Goal: Information Seeking & Learning: Find specific fact

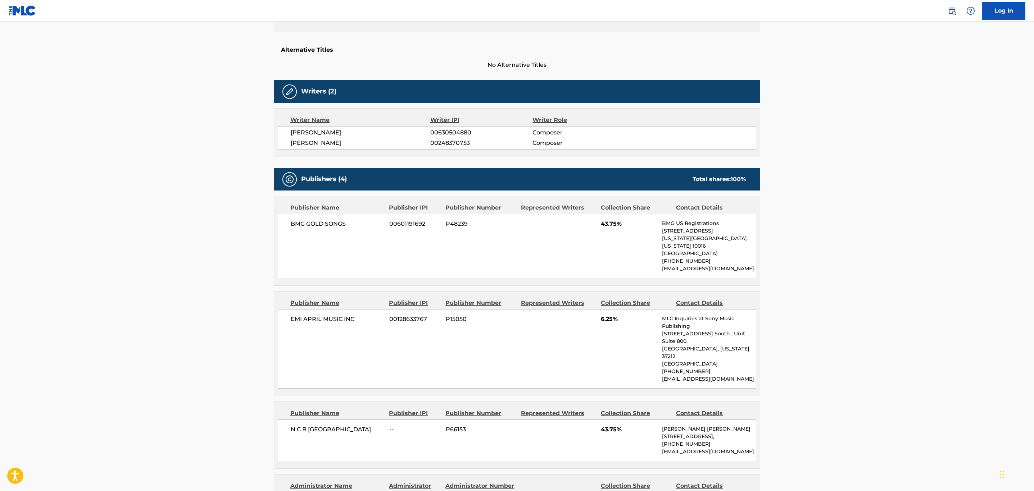
scroll to position [162, 0]
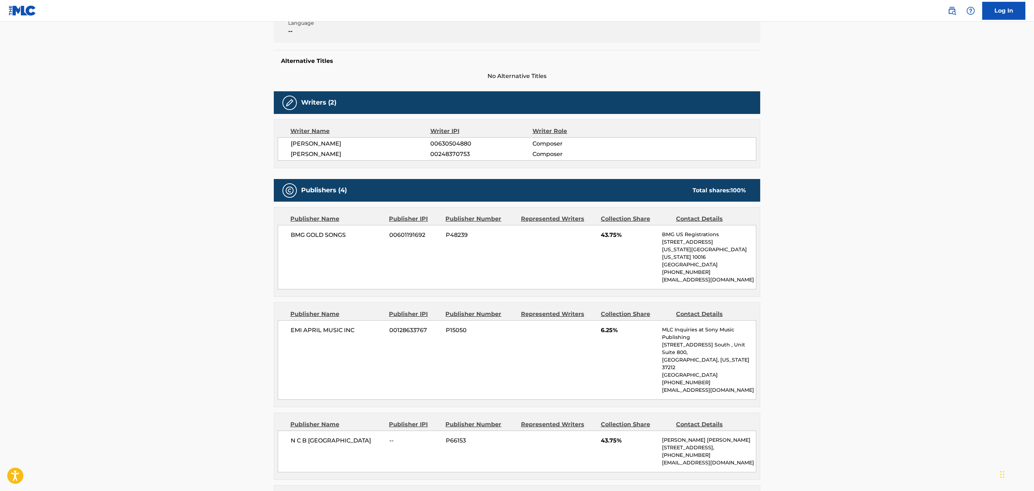
click at [846, 307] on main "< Back to public search results Copy work link LONESOME RIDER Work Detail Membe…" at bounding box center [517, 394] width 1034 height 1068
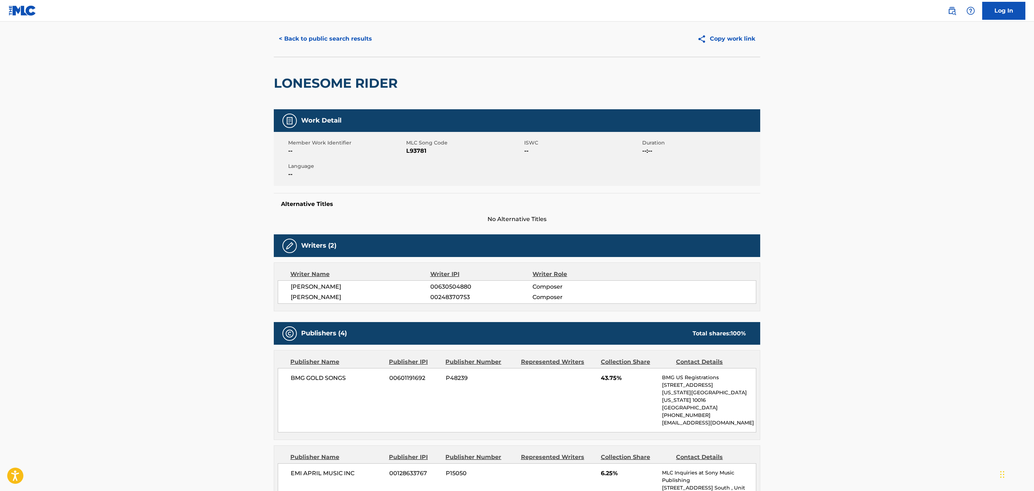
scroll to position [0, 0]
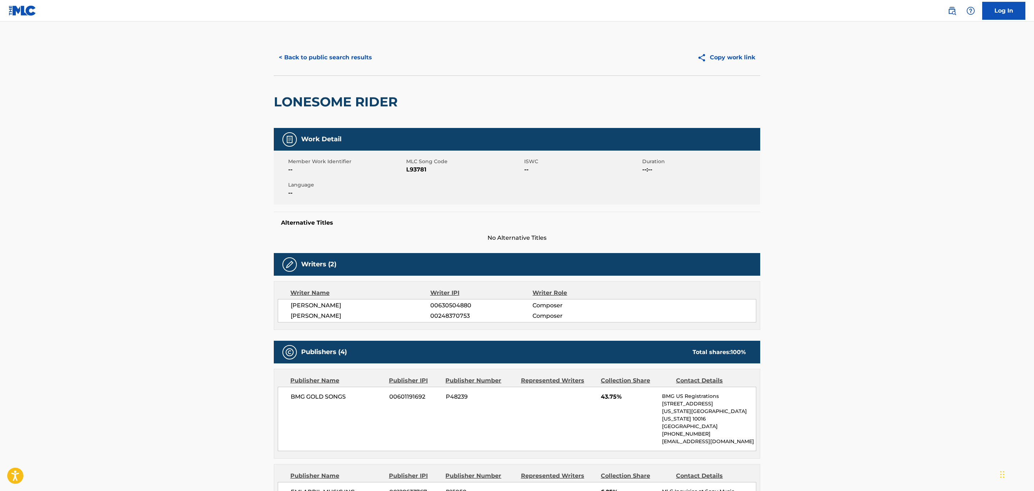
click at [315, 62] on button "< Back to public search results" at bounding box center [325, 58] width 103 height 18
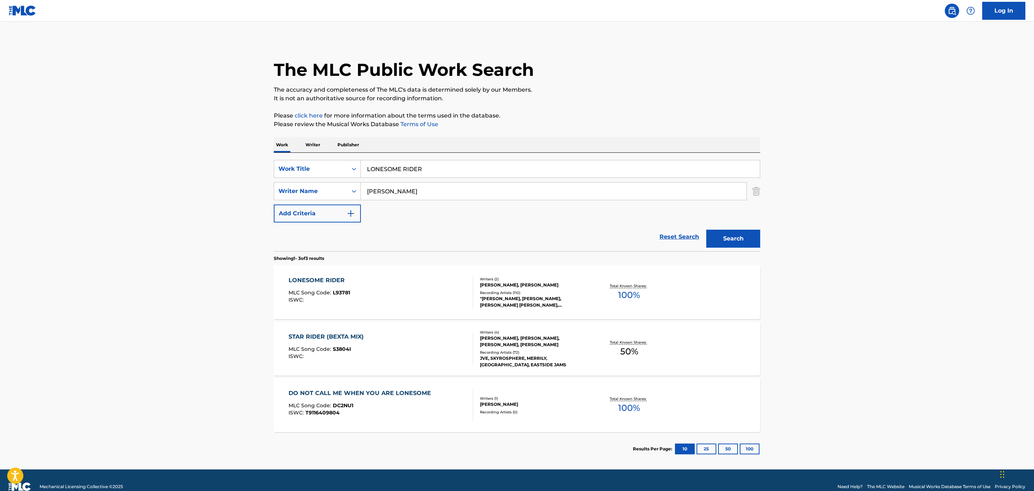
drag, startPoint x: 488, startPoint y: 167, endPoint x: 268, endPoint y: 151, distance: 220.8
click at [270, 153] on div "The MLC Public Work Search The accuracy and completeness of The MLC's data is d…" at bounding box center [517, 253] width 504 height 427
paste input "MAGIC ZONE"
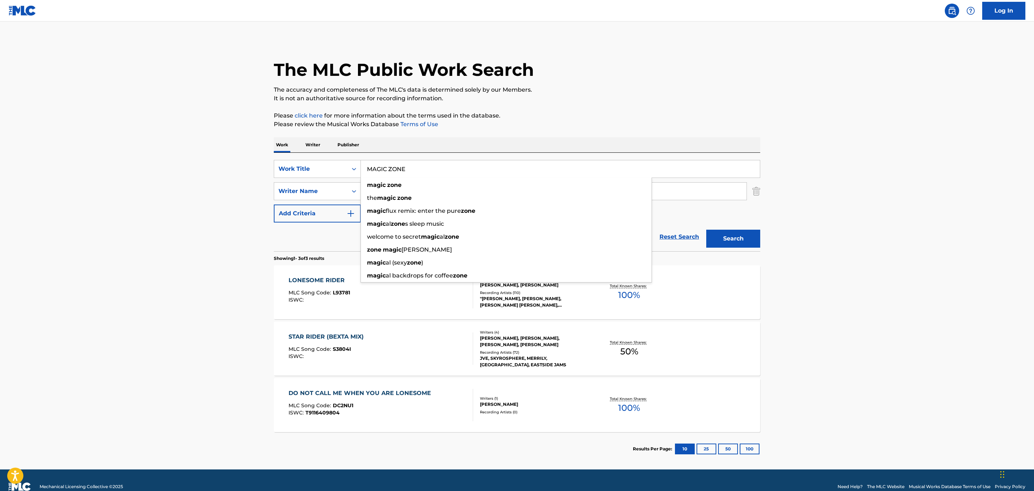
type input "MAGIC ZONE"
click at [706, 230] on button "Search" at bounding box center [733, 239] width 54 height 18
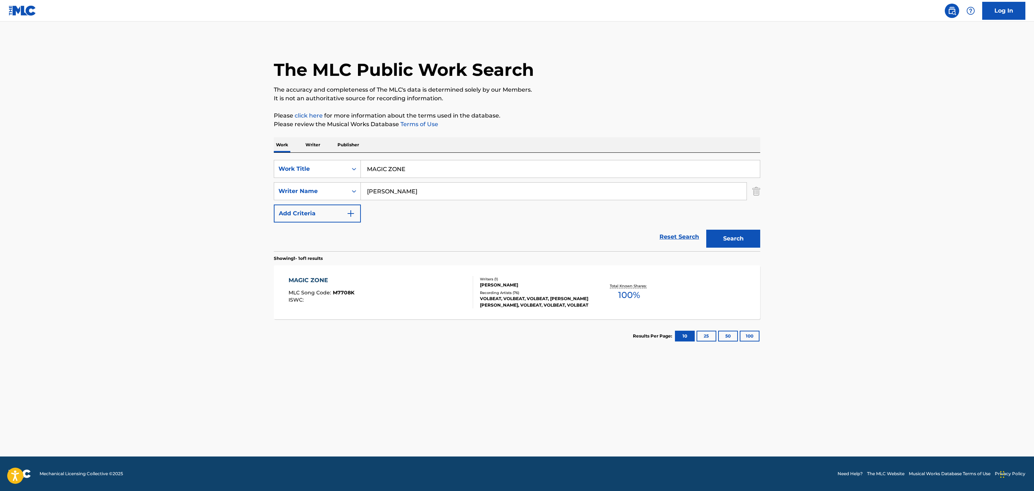
click at [706, 230] on button "Search" at bounding box center [733, 239] width 54 height 18
click at [601, 304] on div "MAGIC ZONE MLC Song Code : M7708K ISWC : Writers ( 1 ) [PERSON_NAME] Recording …" at bounding box center [517, 293] width 486 height 54
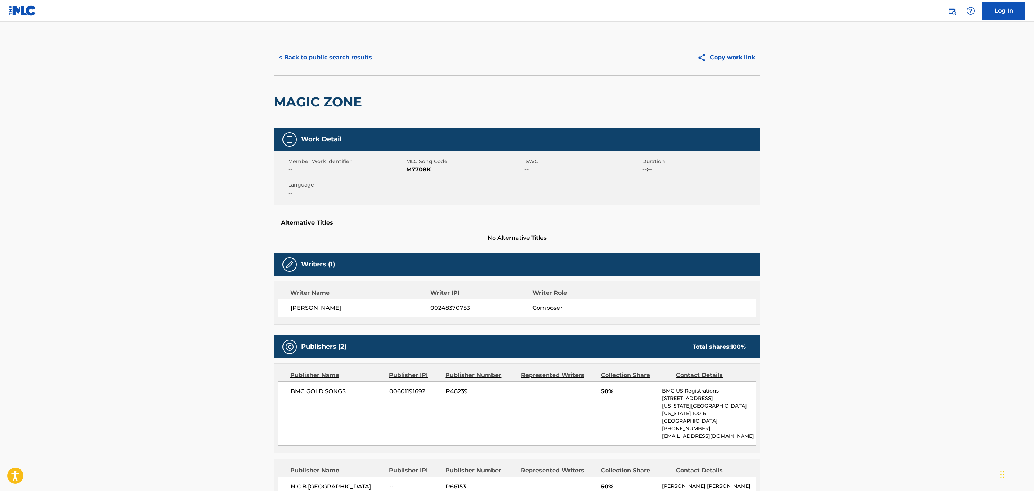
click at [335, 62] on button "< Back to public search results" at bounding box center [325, 58] width 103 height 18
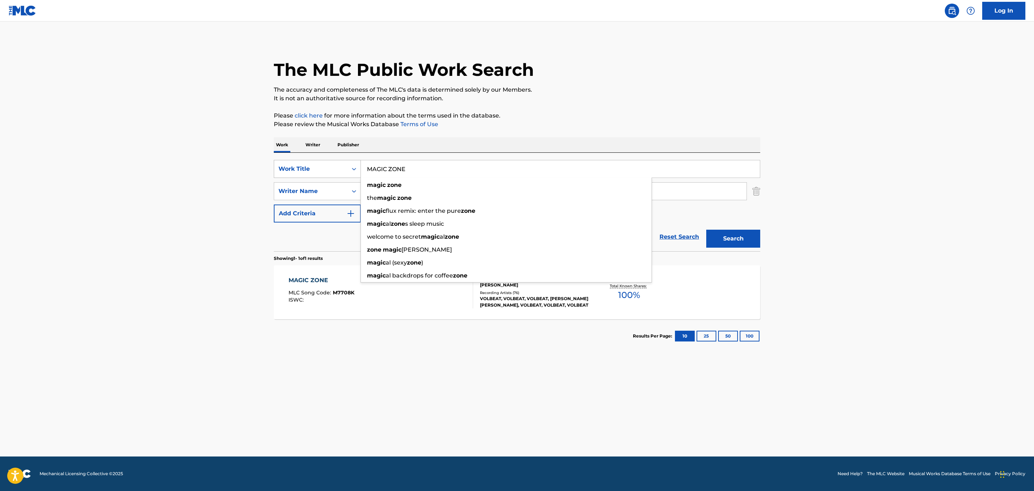
drag, startPoint x: 453, startPoint y: 172, endPoint x: 286, endPoint y: 160, distance: 166.7
click at [286, 160] on div "SearchWithCriteria1bff9a09-bc51-4a1f-a1d6-171f9d7347a5 Work Title MAGIC ZONE ma…" at bounding box center [517, 169] width 486 height 18
paste input "[PERSON_NAME]'S PLACE (VIDEO)"
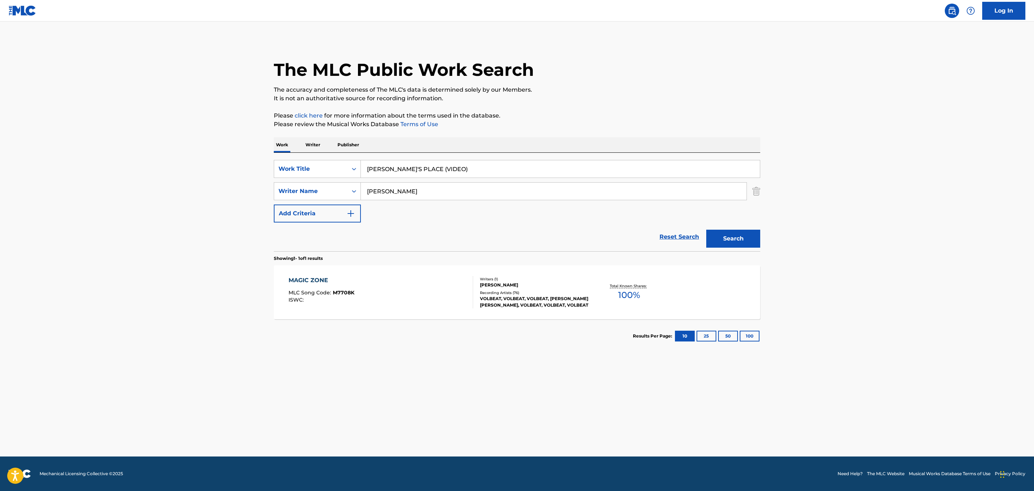
drag, startPoint x: 467, startPoint y: 169, endPoint x: 426, endPoint y: 173, distance: 41.2
click at [426, 173] on input "[PERSON_NAME]'S PLACE (VIDEO)" at bounding box center [560, 168] width 399 height 17
type input "[PERSON_NAME]'S PLACE"
click at [706, 230] on button "Search" at bounding box center [733, 239] width 54 height 18
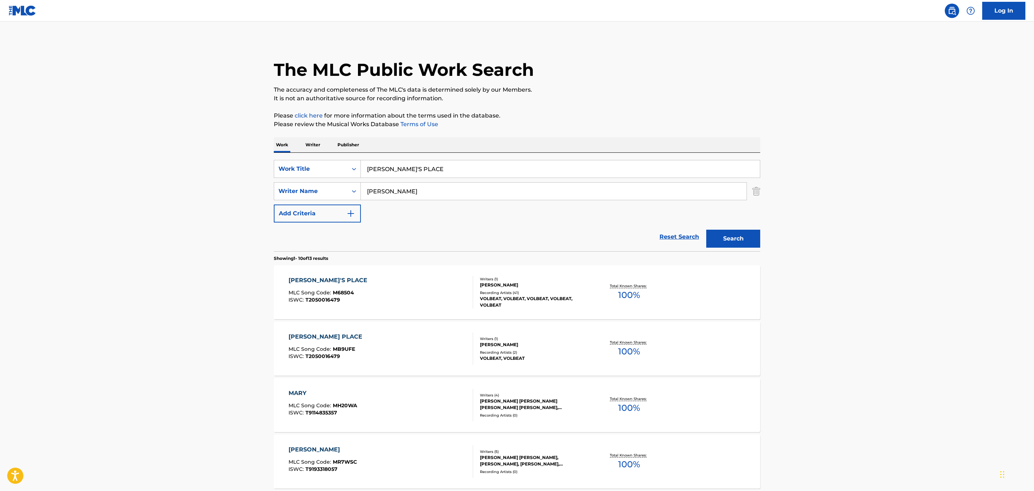
click at [443, 291] on div "[PERSON_NAME]'S PLACE MLC Song Code : M68504 ISWC : T2050016479" at bounding box center [381, 292] width 185 height 32
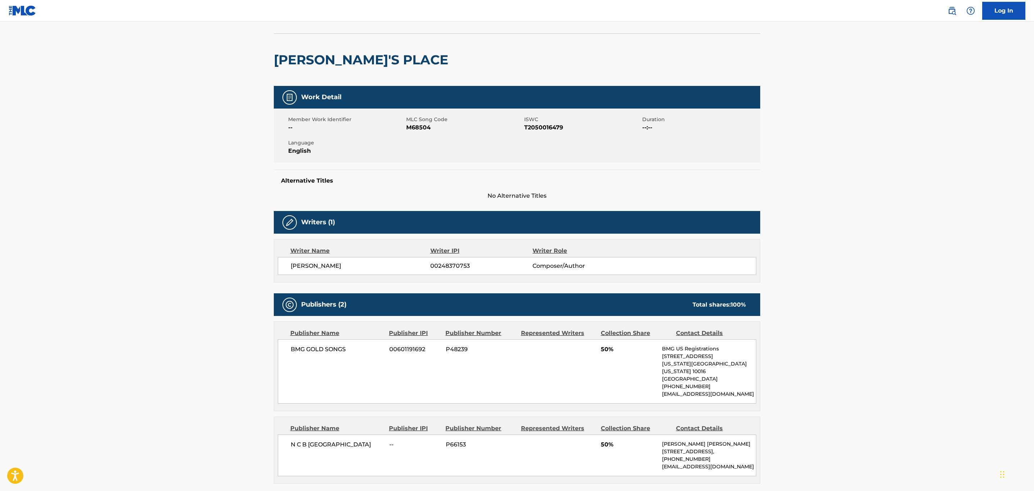
scroll to position [54, 0]
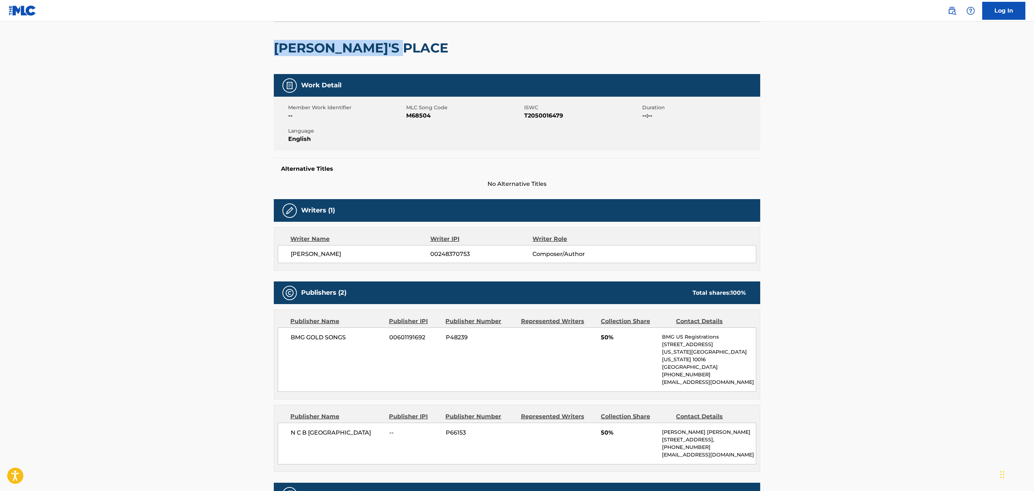
drag, startPoint x: 435, startPoint y: 47, endPoint x: 211, endPoint y: 45, distance: 224.5
click at [211, 45] on main "< Back to public search results Copy work link [PERSON_NAME]'S PLACE Work Detai…" at bounding box center [517, 360] width 1034 height 784
copy h2 "[PERSON_NAME]'S PLACE"
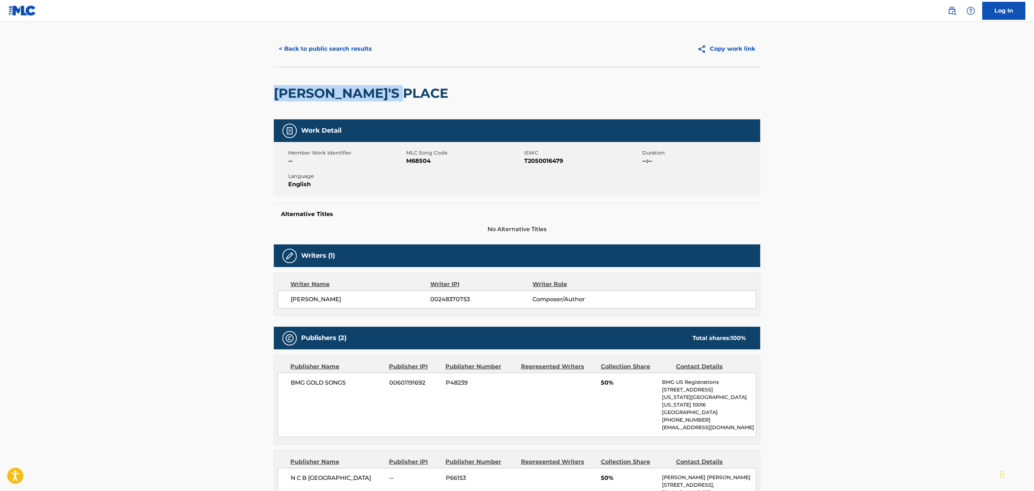
scroll to position [0, 0]
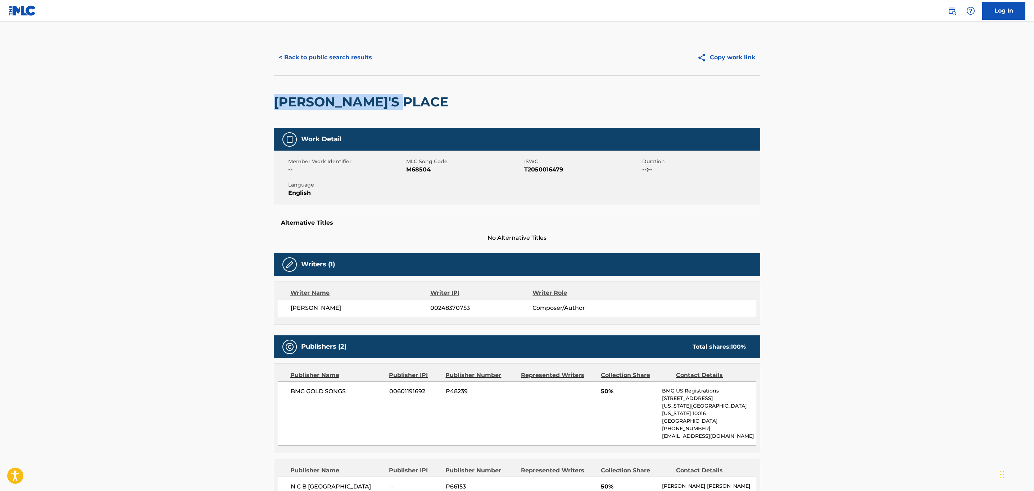
click at [336, 60] on button "< Back to public search results" at bounding box center [325, 58] width 103 height 18
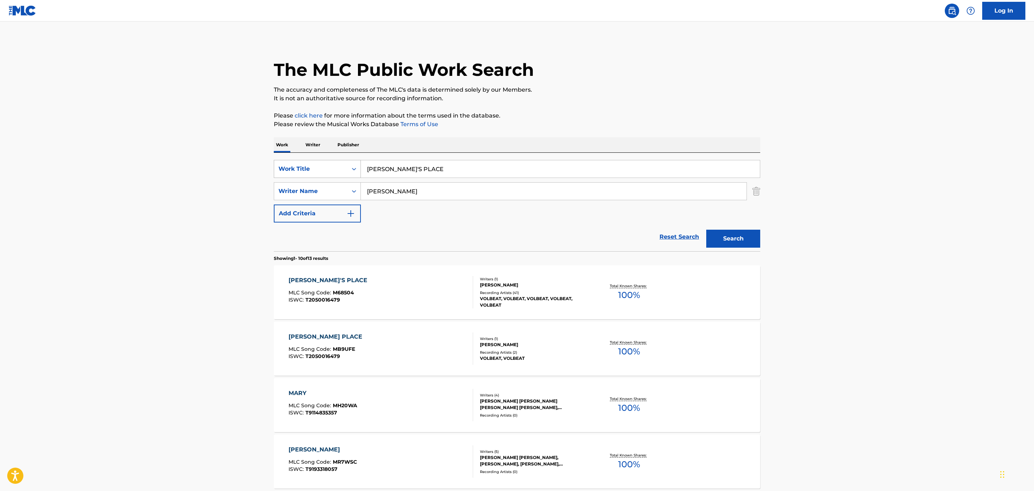
drag, startPoint x: 459, startPoint y: 174, endPoint x: 313, endPoint y: 166, distance: 146.0
click at [313, 166] on div "SearchWithCriteria1bff9a09-bc51-4a1f-a1d6-171f9d7347a5 Work Title [PERSON_NAME]…" at bounding box center [517, 169] width 486 height 18
paste input "YBELLENE I HOFTEHOLDER"
type input "MAYBELLENE I HOFTEHOLDER"
click at [706, 230] on button "Search" at bounding box center [733, 239] width 54 height 18
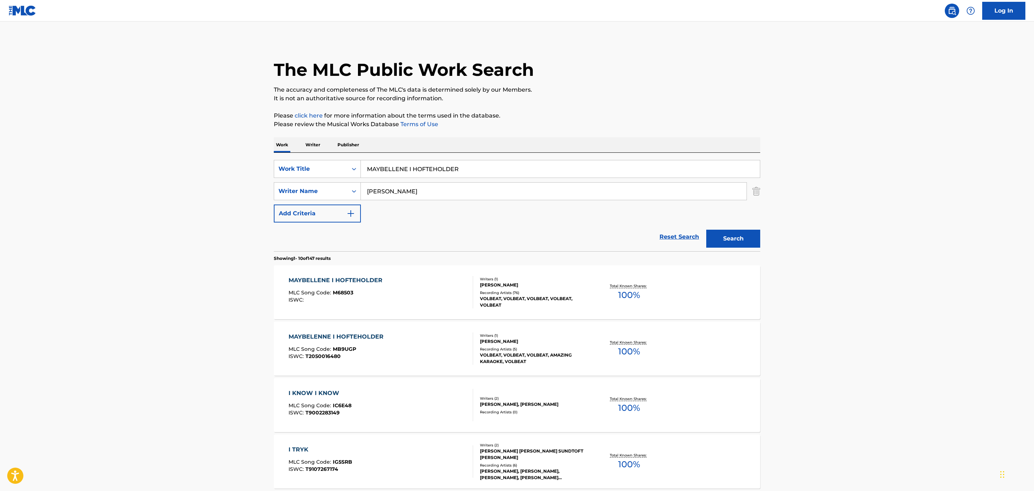
click at [422, 295] on div "MAYBELLENE I HOFTEHOLDER MLC Song Code : M68503 ISWC :" at bounding box center [381, 292] width 185 height 32
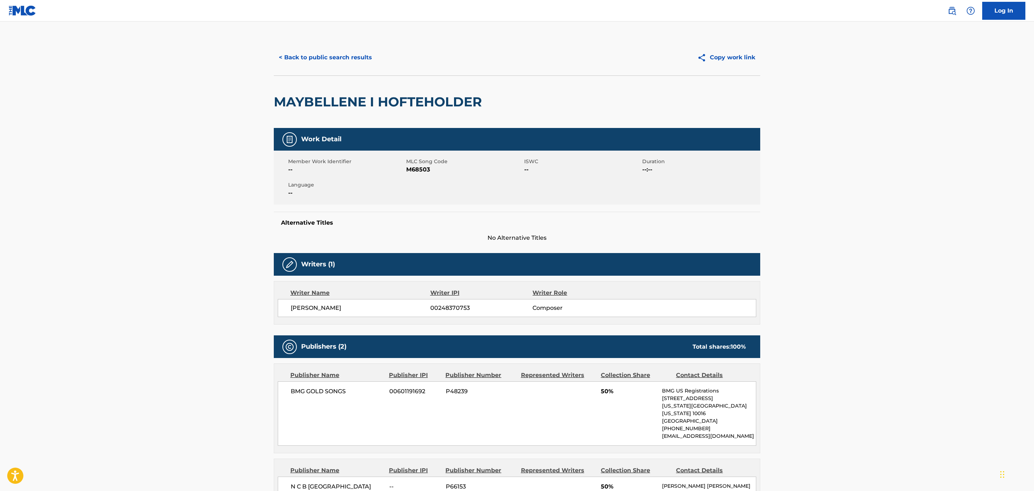
click at [350, 68] on div "< Back to public search results Copy work link" at bounding box center [517, 58] width 486 height 36
click at [350, 58] on button "< Back to public search results" at bounding box center [325, 58] width 103 height 18
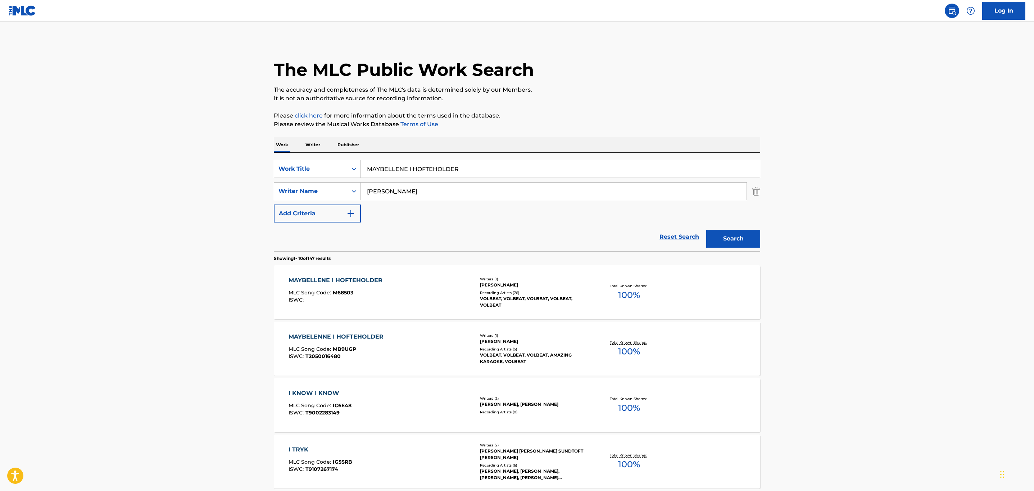
drag, startPoint x: 482, startPoint y: 174, endPoint x: 323, endPoint y: 158, distance: 159.5
click at [323, 158] on div "SearchWithCriteria1bff9a09-bc51-4a1f-a1d6-171f9d7347a5 Work Title MAYBELLENE I …" at bounding box center [517, 202] width 486 height 99
paste input "OUR LOVED ONES"
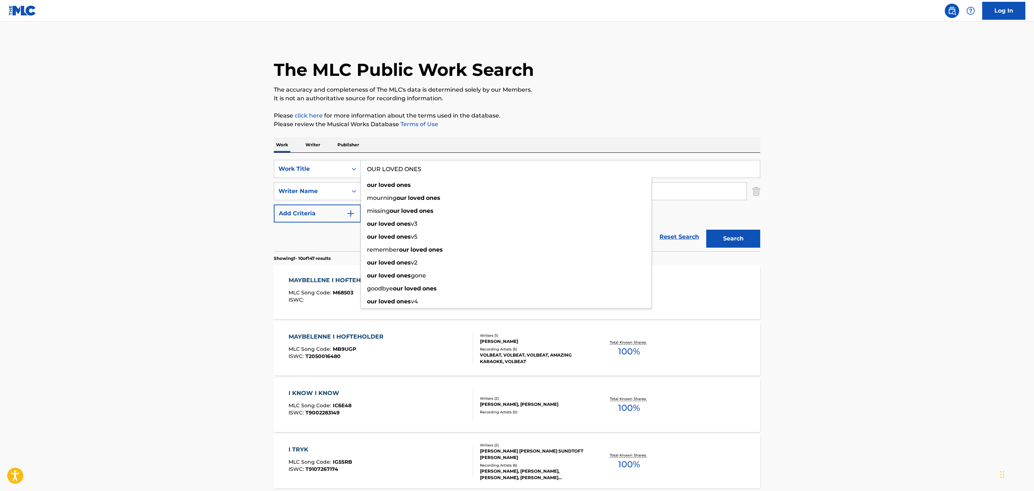
type input "OUR LOVED ONES"
click at [706, 230] on button "Search" at bounding box center [733, 239] width 54 height 18
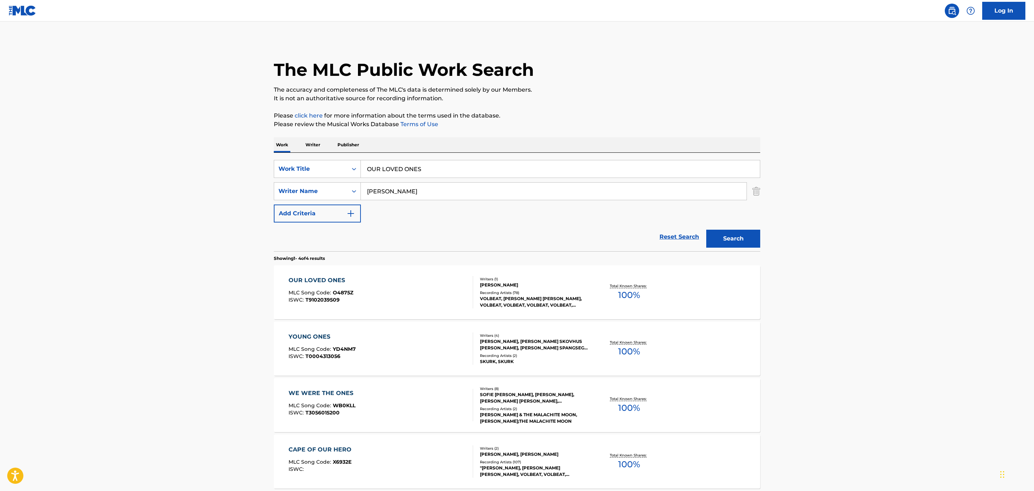
click at [425, 301] on div "OUR LOVED ONES MLC Song Code : O4875Z ISWC : T9102039509" at bounding box center [381, 292] width 185 height 32
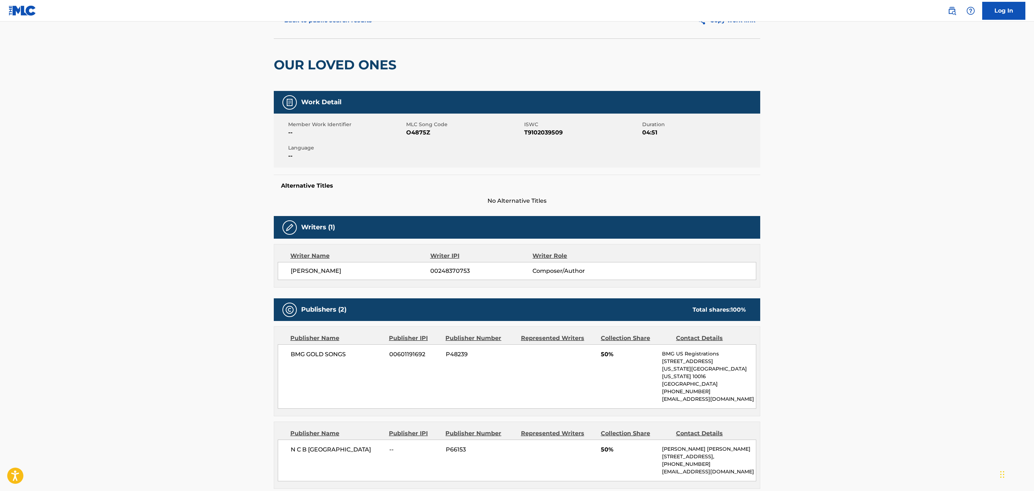
scroll to position [54, 0]
